Goal: Task Accomplishment & Management: Manage account settings

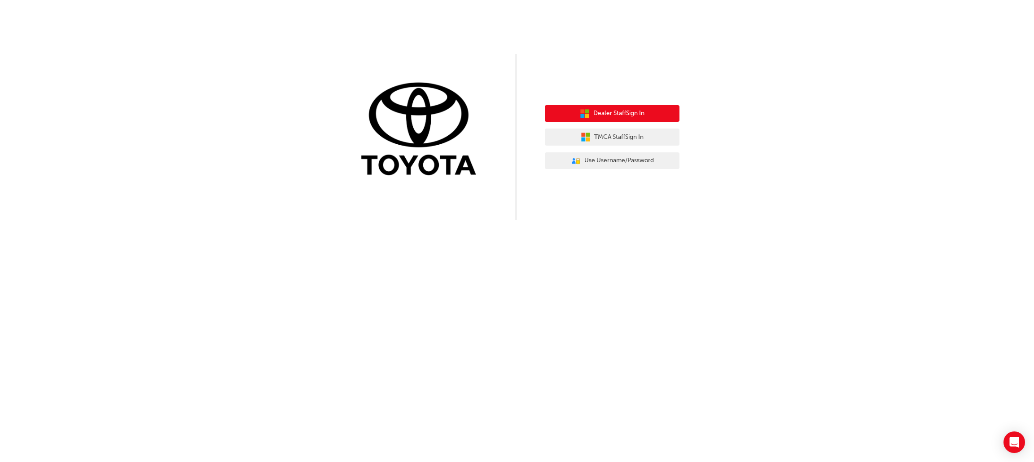
click at [574, 117] on button "Dealer Staff Sign In" at bounding box center [612, 113] width 135 height 17
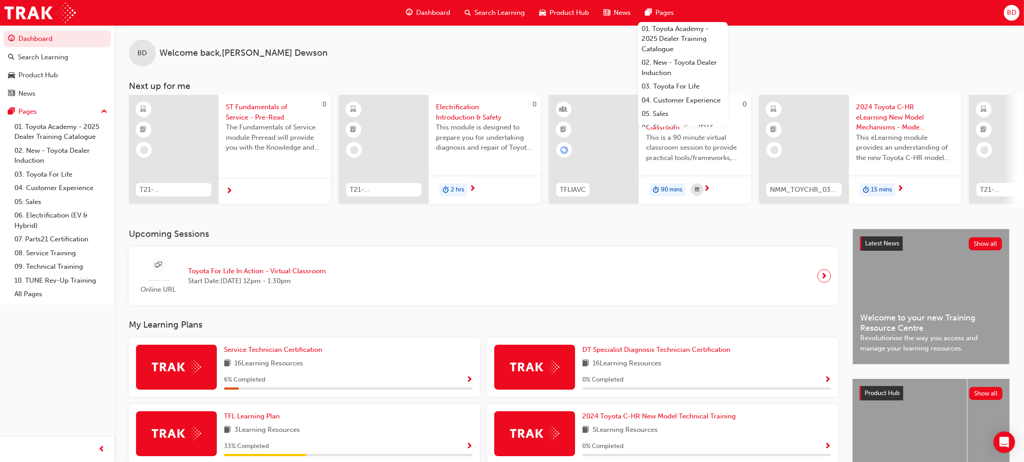
click at [1010, 11] on span "BD" at bounding box center [1011, 13] width 9 height 10
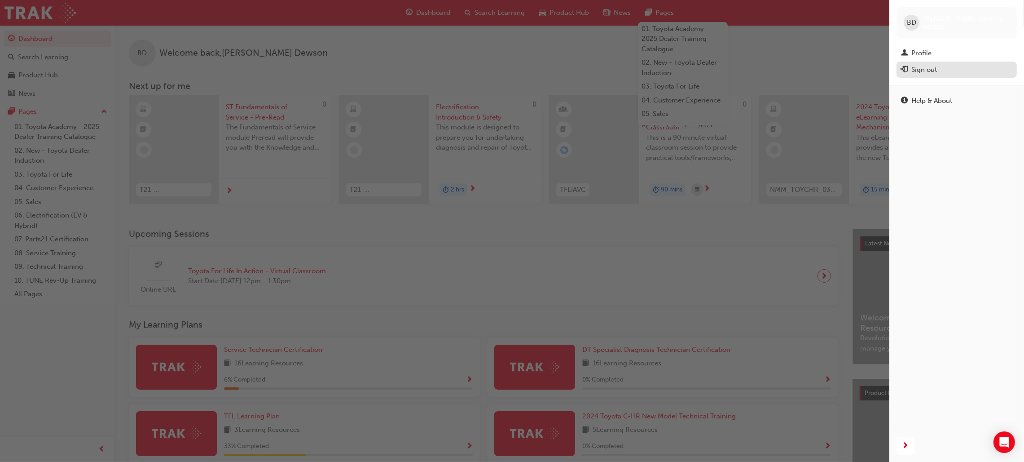
click at [948, 63] on button "Sign out" at bounding box center [957, 70] width 120 height 17
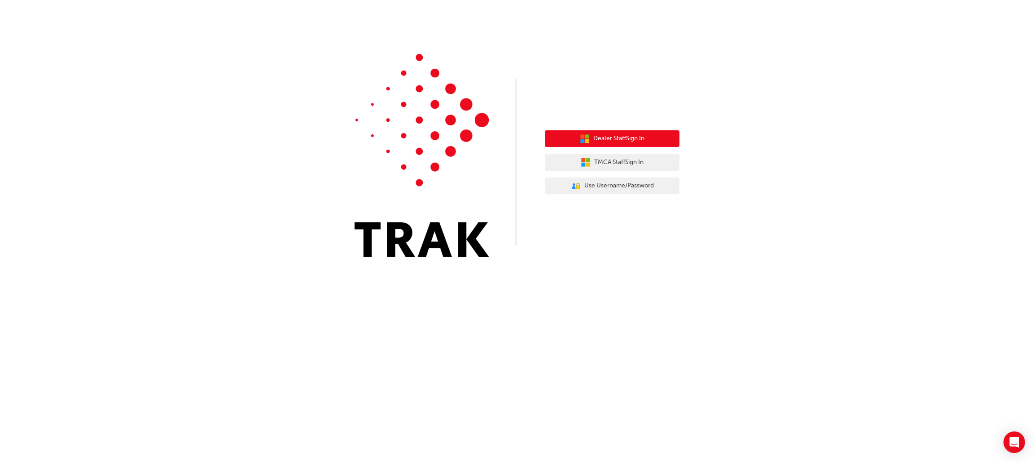
click at [624, 136] on span "Dealer Staff Sign In" at bounding box center [618, 138] width 51 height 10
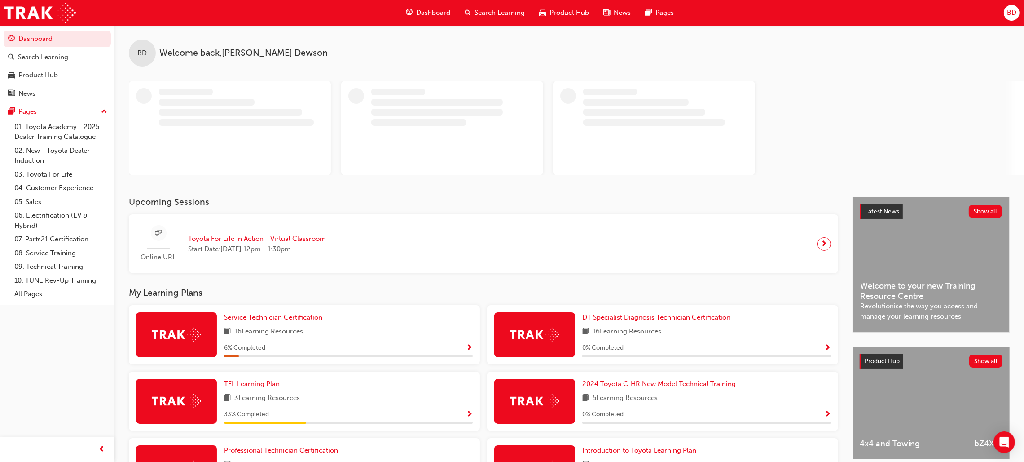
click at [1013, 12] on span "BD" at bounding box center [1011, 13] width 9 height 10
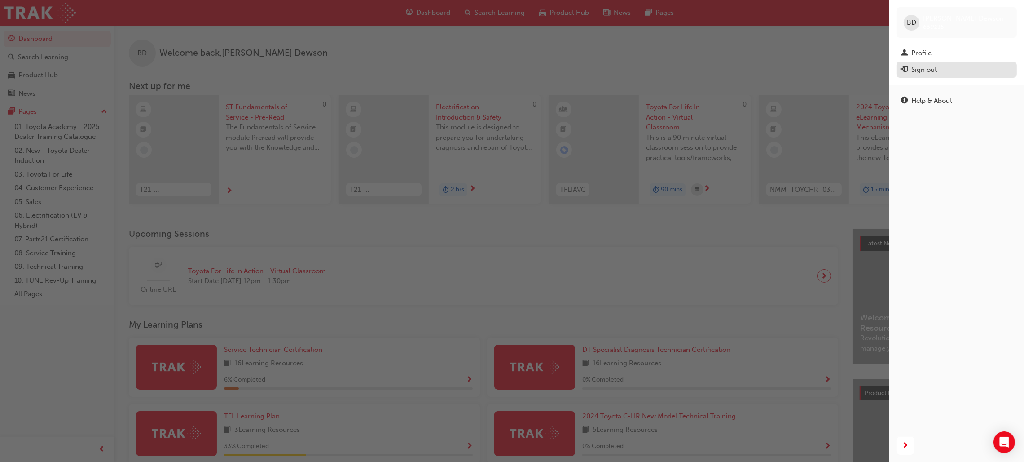
click at [920, 71] on div "Sign out" at bounding box center [924, 70] width 26 height 10
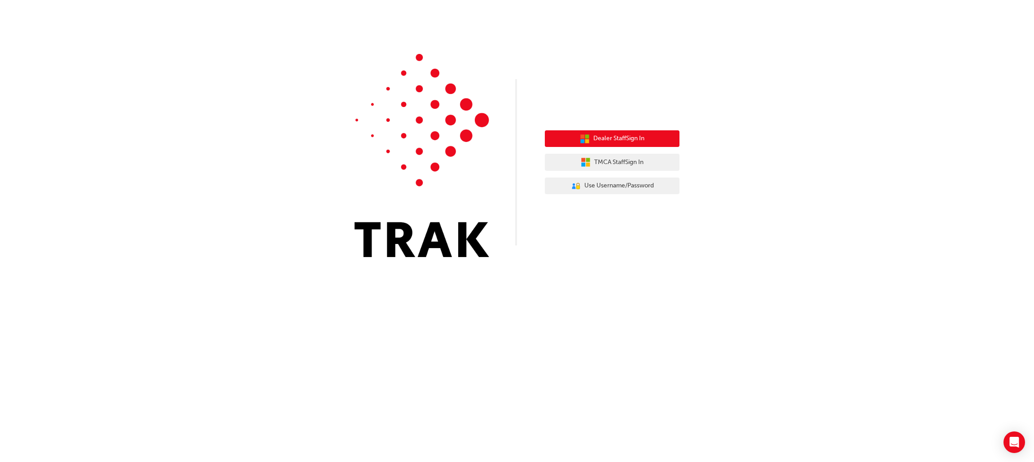
click at [645, 137] on span "Dealer Staff Sign In" at bounding box center [618, 138] width 51 height 10
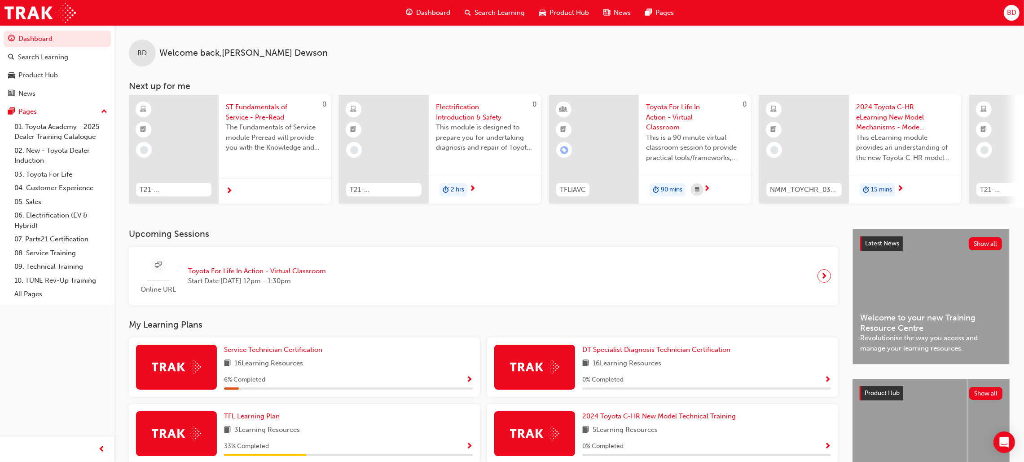
click at [1017, 9] on div "BD" at bounding box center [1012, 13] width 16 height 16
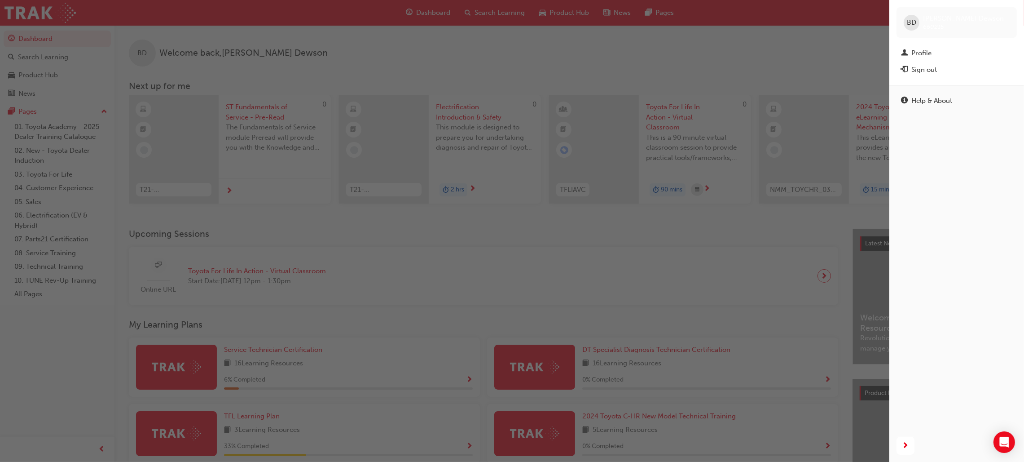
click at [938, 22] on span "Breanna Dewson" at bounding box center [963, 18] width 81 height 8
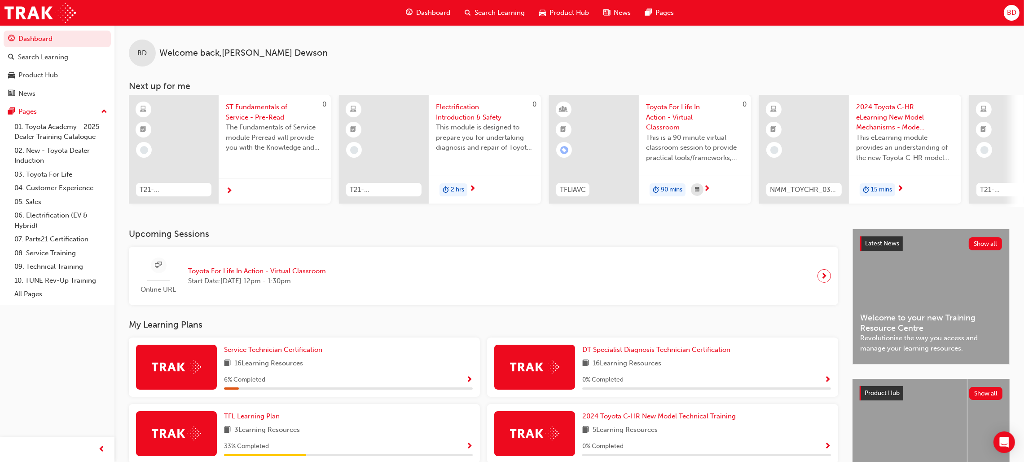
click at [1014, 6] on div "BD" at bounding box center [1012, 13] width 16 height 16
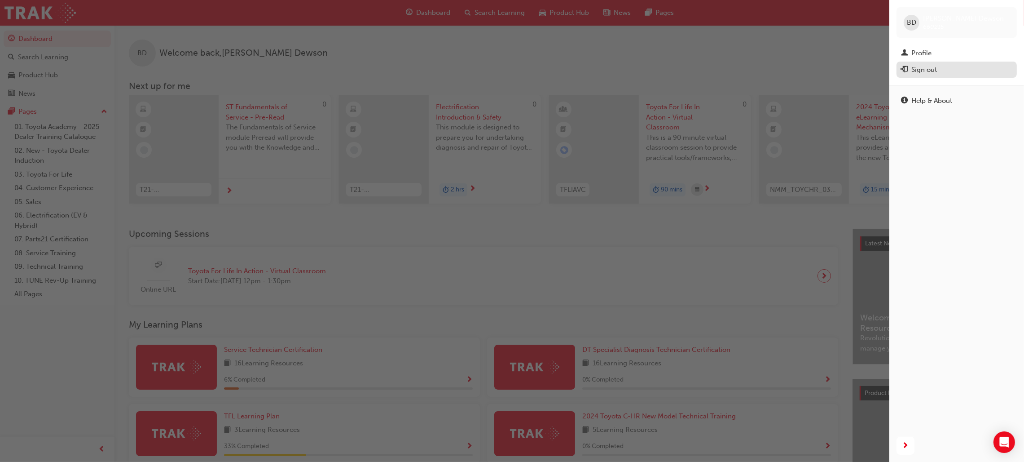
click at [941, 68] on div "Sign out" at bounding box center [956, 69] width 111 height 11
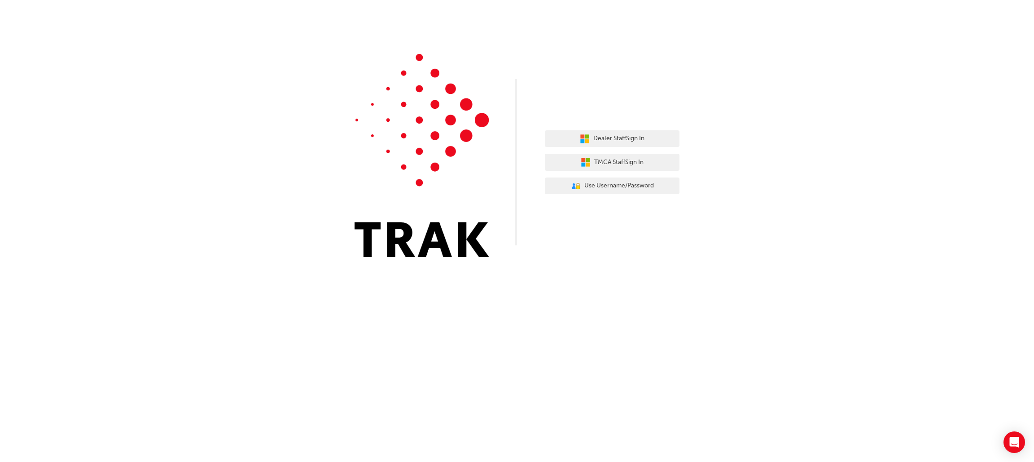
drag, startPoint x: 870, startPoint y: 103, endPoint x: 769, endPoint y: 103, distance: 101.5
click at [769, 103] on div "Dealer Staff Sign In TMCA Staff Sign In User Authentication Icon - Blue Person,…" at bounding box center [517, 135] width 1034 height 270
click at [633, 141] on span "Dealer Staff Sign In" at bounding box center [618, 138] width 51 height 10
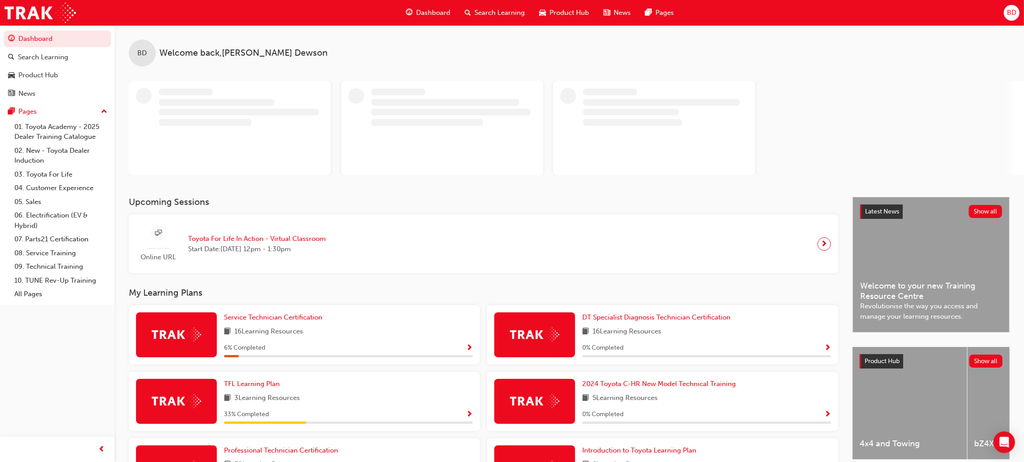
click at [1011, 11] on span "BD" at bounding box center [1011, 13] width 9 height 10
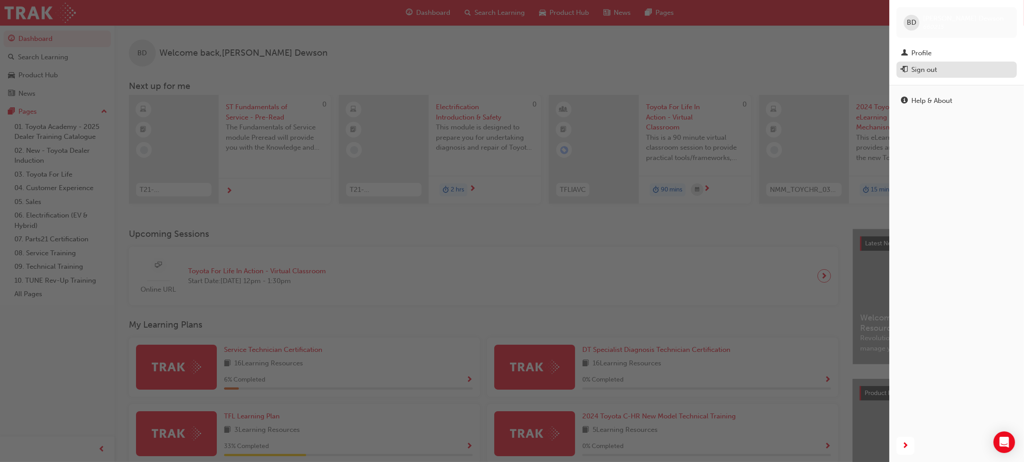
click at [925, 70] on div "Sign out" at bounding box center [924, 70] width 26 height 10
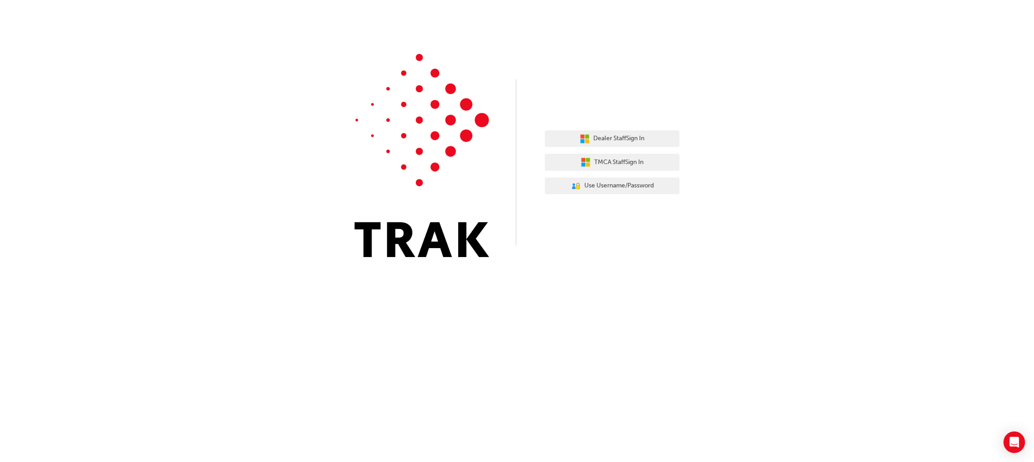
click at [575, 152] on div "Dealer Staff Sign In TMCA Staff Sign In User Authentication Icon - Blue Person,…" at bounding box center [612, 162] width 135 height 78
click at [598, 143] on span "Dealer Staff Sign In" at bounding box center [618, 138] width 51 height 10
